Goal: Information Seeking & Learning: Learn about a topic

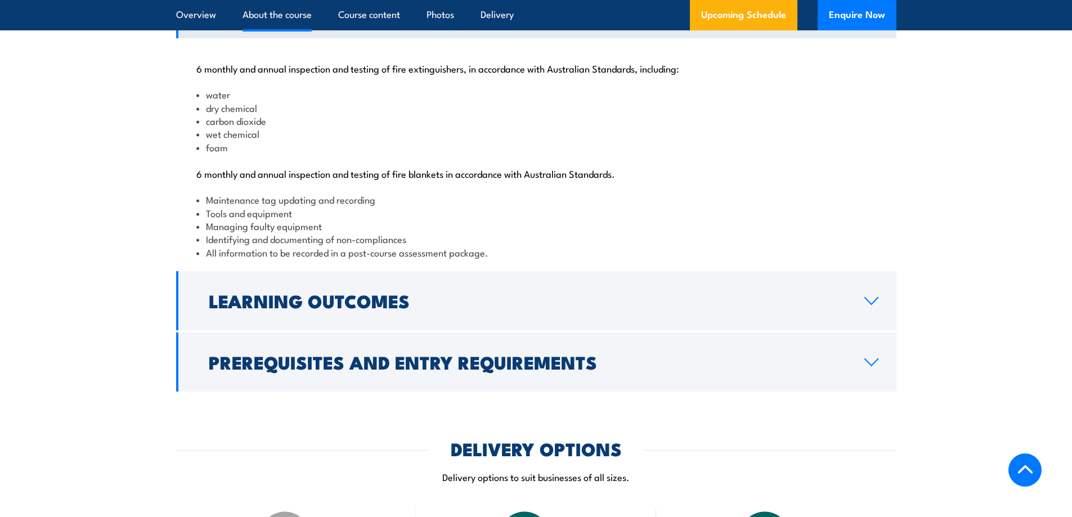
scroll to position [1182, 0]
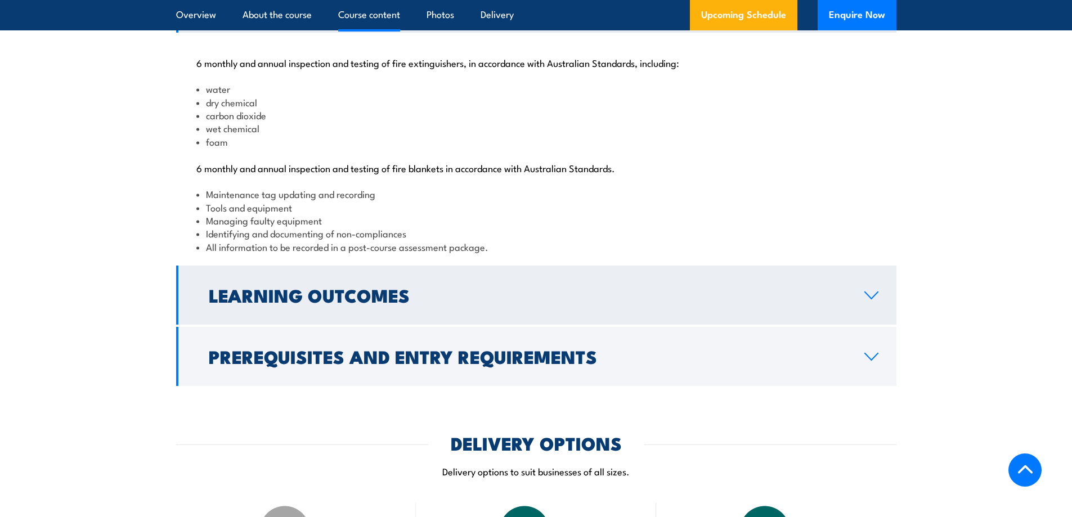
click at [465, 303] on h2 "Learning Outcomes" at bounding box center [528, 295] width 638 height 16
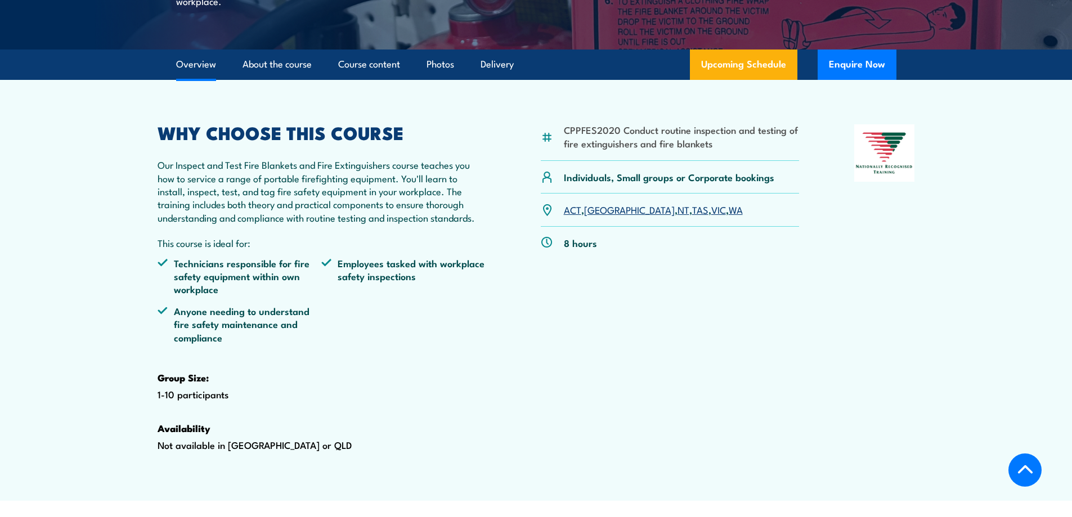
scroll to position [338, 0]
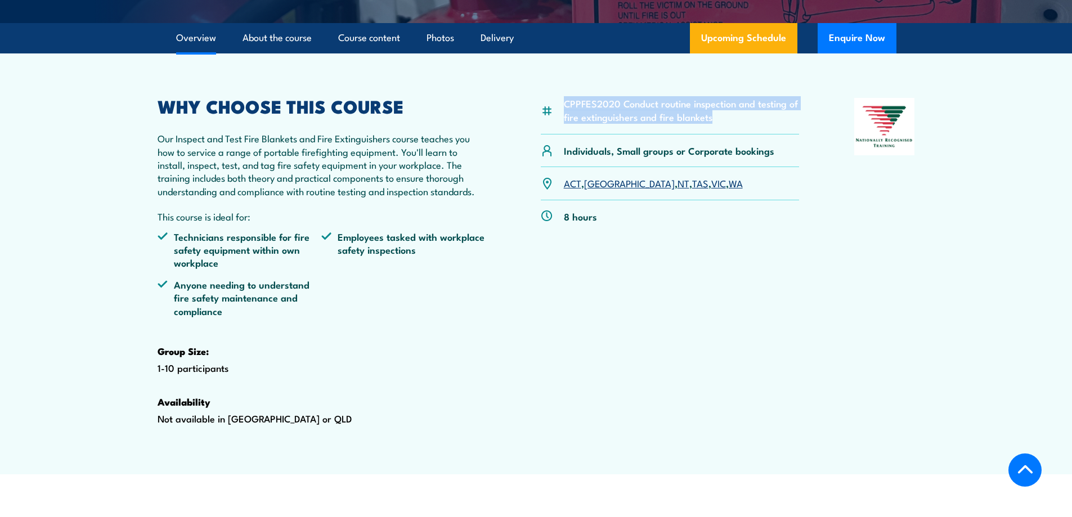
drag, startPoint x: 717, startPoint y: 145, endPoint x: 561, endPoint y: 129, distance: 156.7
click at [561, 129] on div "CPPFES2020 Conduct routine inspection and testing of fire extinguishers and fir…" at bounding box center [670, 116] width 259 height 37
copy li "CPPFES2020 Conduct routine inspection and testing of fire extinguishers and fir…"
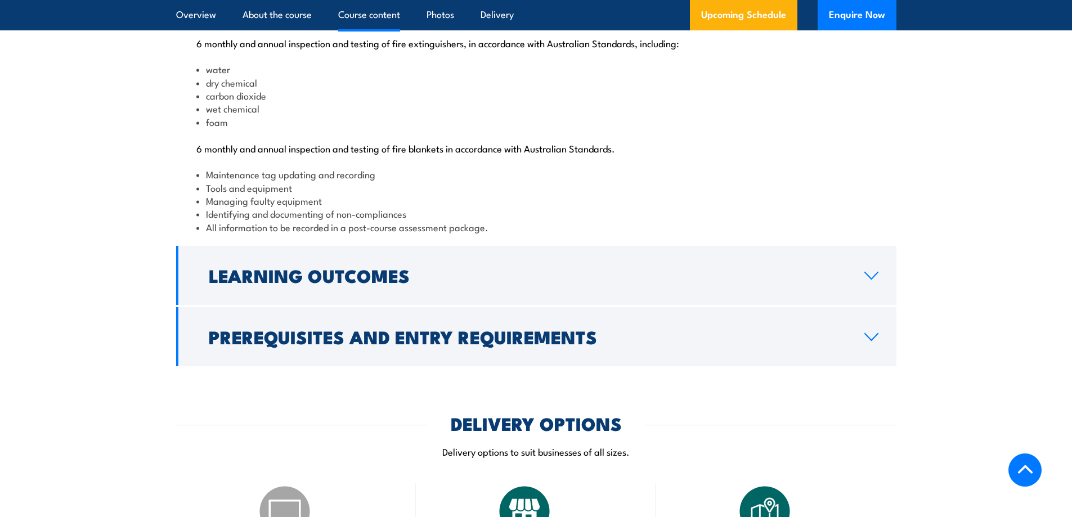
scroll to position [1239, 0]
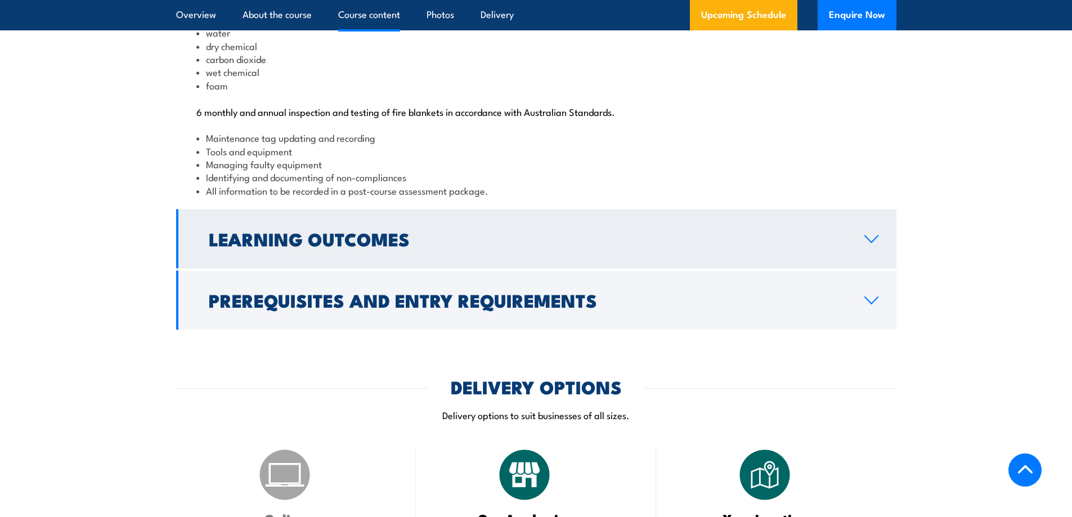
click at [401, 247] on h2 "Learning Outcomes" at bounding box center [528, 239] width 638 height 16
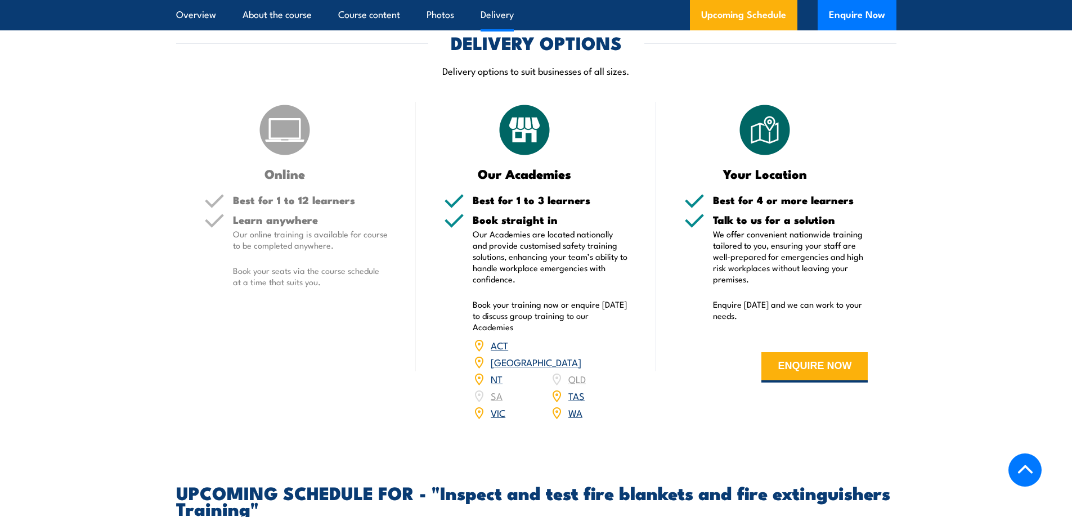
scroll to position [1464, 0]
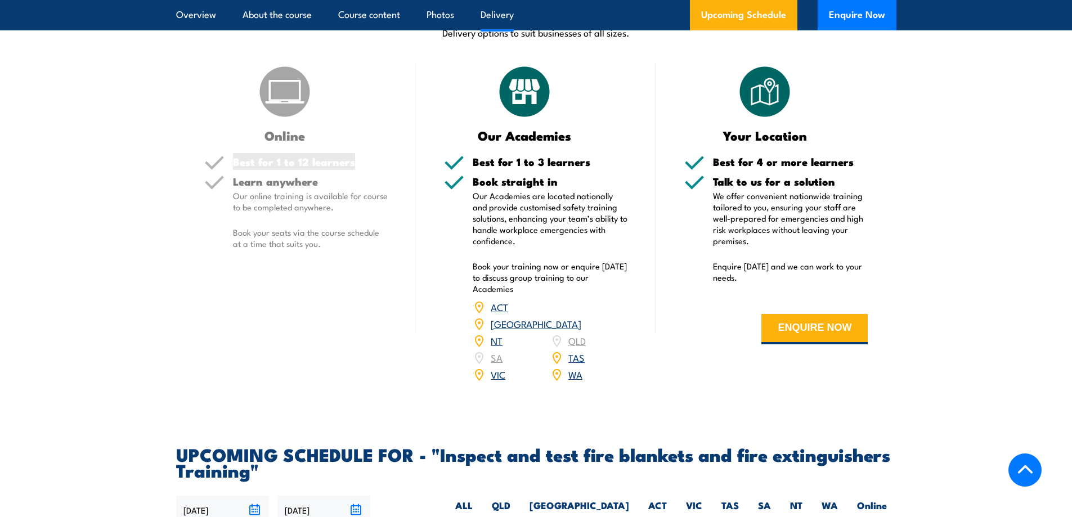
drag, startPoint x: 234, startPoint y: 200, endPoint x: 365, endPoint y: 203, distance: 130.6
click at [365, 167] on h5 "Best for 1 to 12 learners" at bounding box center [310, 162] width 155 height 11
click at [265, 187] on h5 "Learn anywhere" at bounding box center [310, 181] width 155 height 11
drag, startPoint x: 263, startPoint y: 281, endPoint x: 346, endPoint y: 281, distance: 82.8
click at [346, 249] on p "Book your seats via the course schedule at a time that suits you." at bounding box center [310, 238] width 155 height 23
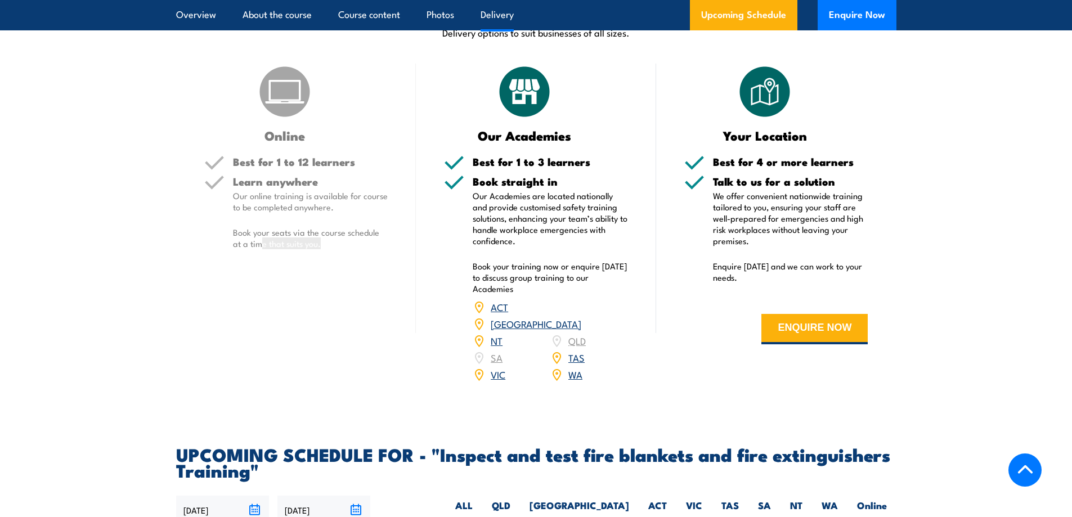
click at [346, 249] on p "Book your seats via the course schedule at a time that suits you." at bounding box center [310, 238] width 155 height 23
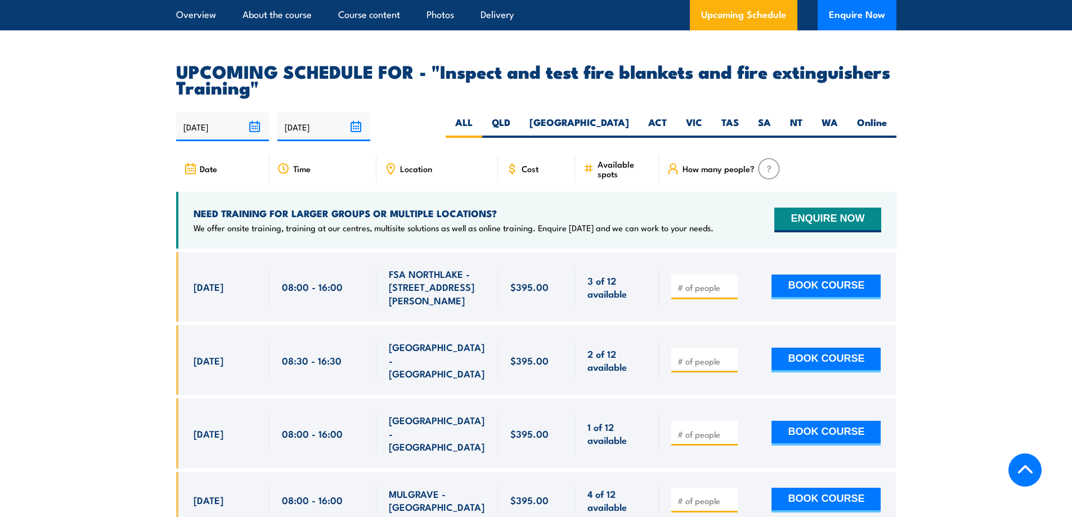
scroll to position [1858, 0]
